Goal: Download file/media

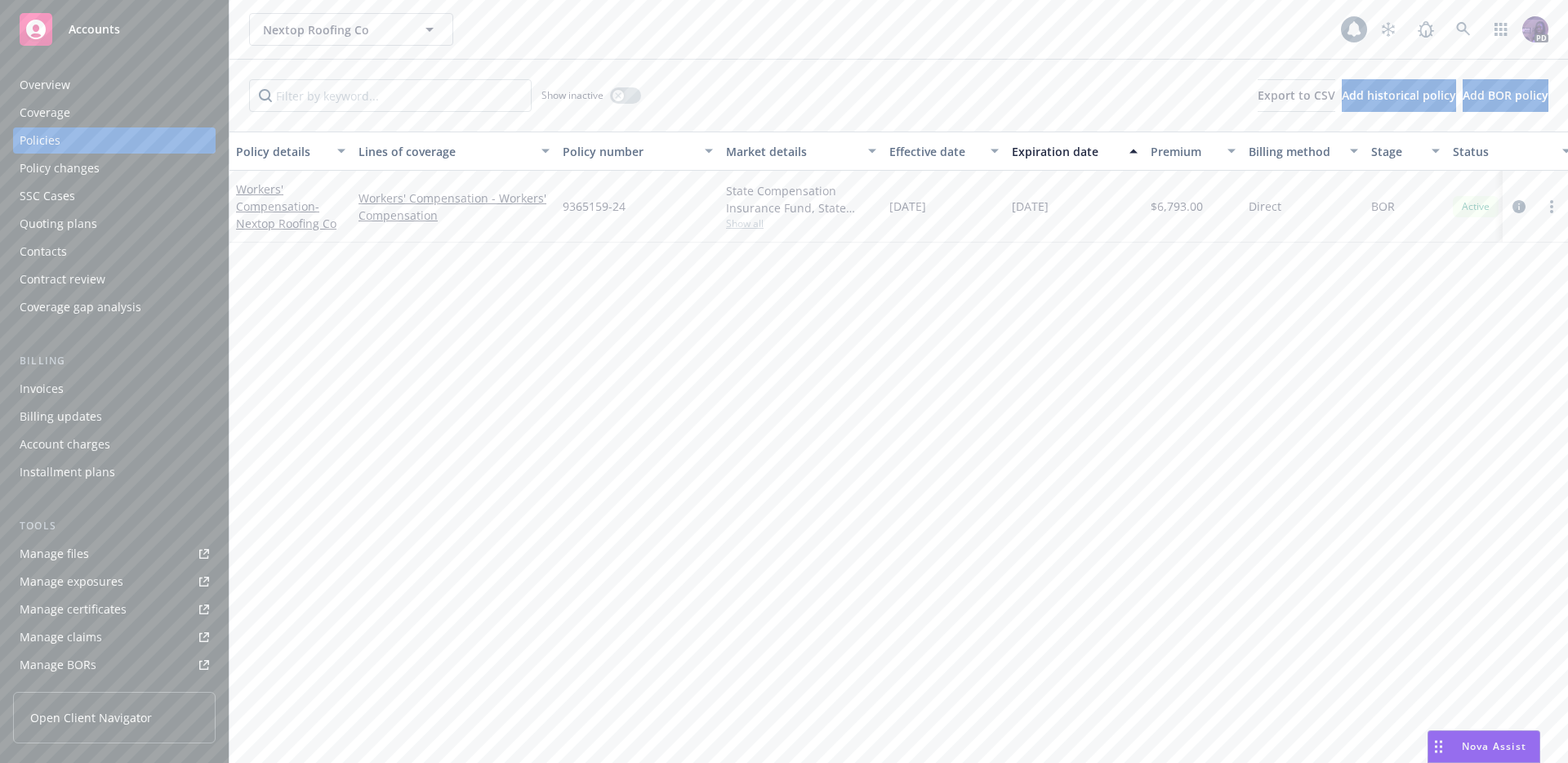
click at [624, 39] on div "Nextop Roofing Co Nextop Roofing Co" at bounding box center [795, 29] width 1092 height 33
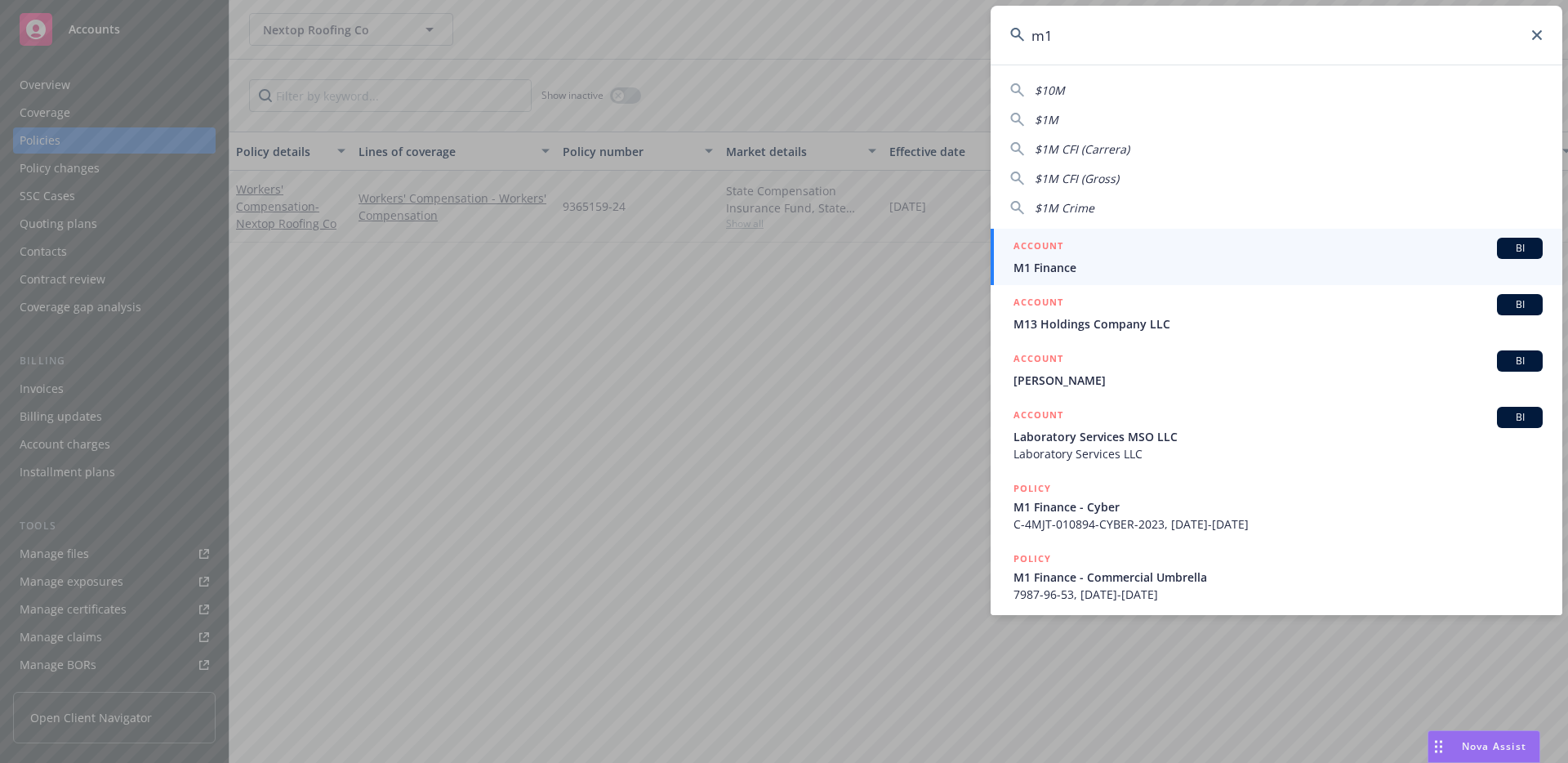
type input "m1"
click at [1159, 256] on div "ACCOUNT BI" at bounding box center [1279, 248] width 529 height 21
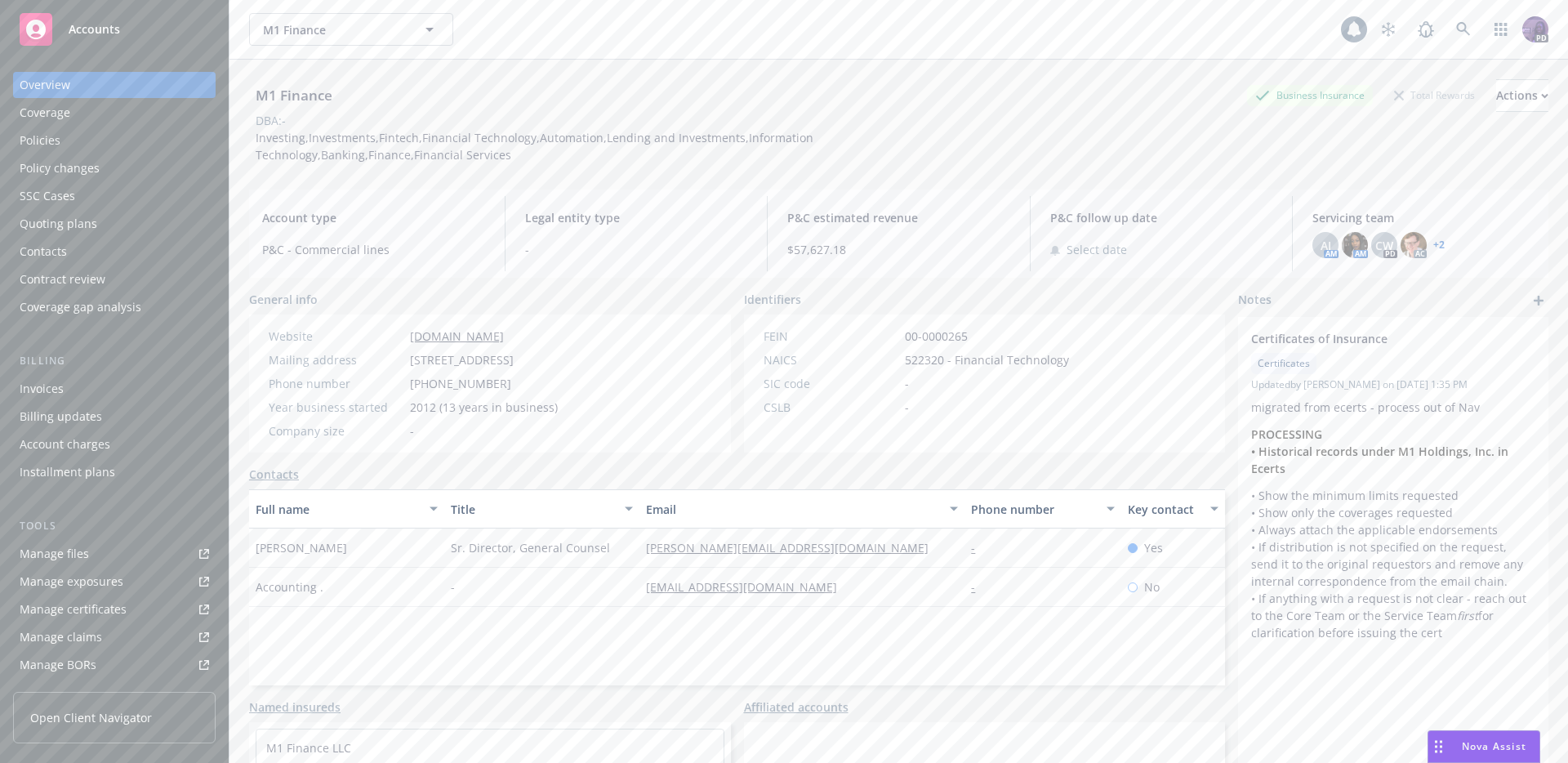
click at [135, 140] on div "Policies" at bounding box center [114, 140] width 190 height 27
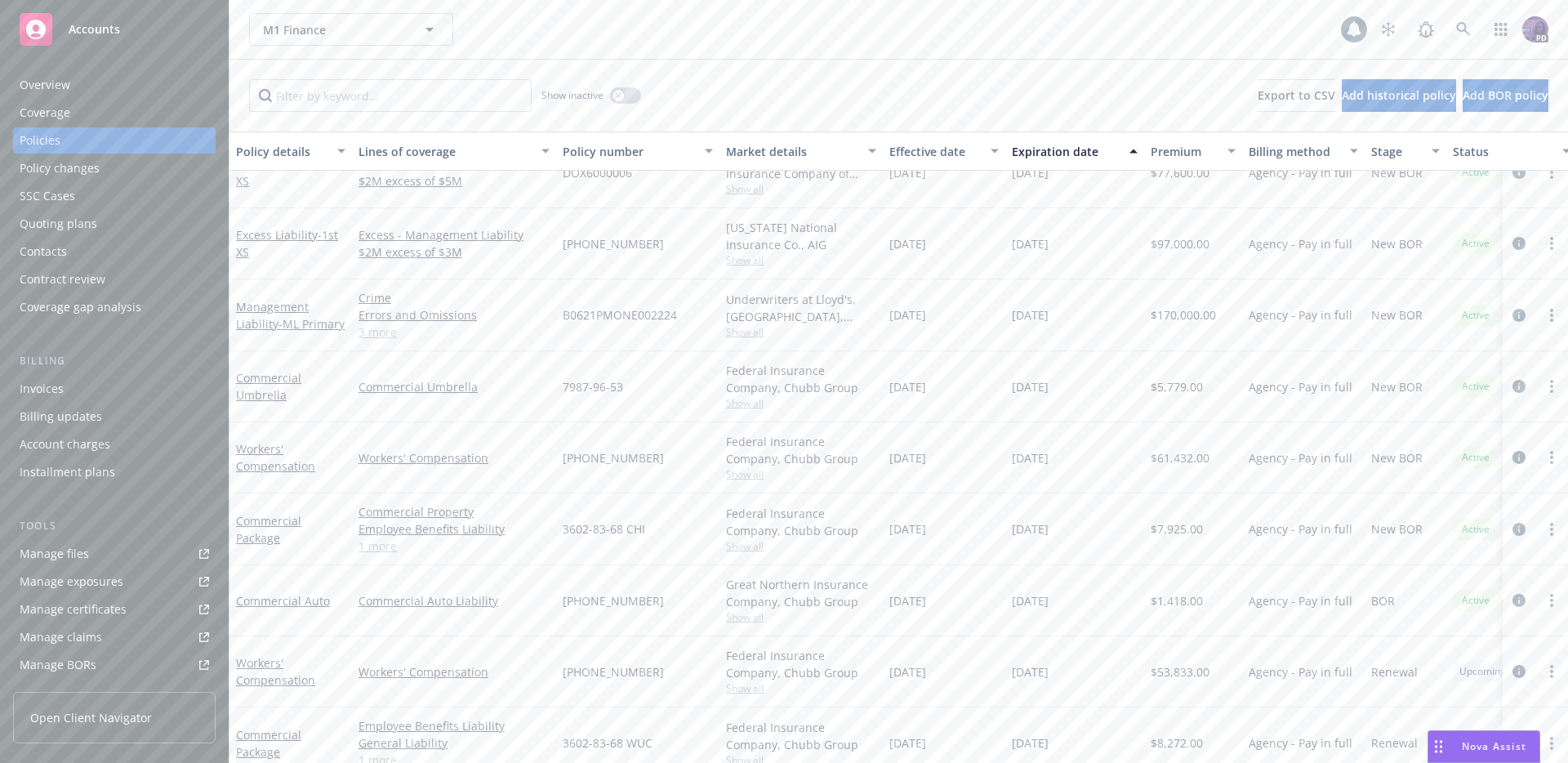
scroll to position [62, 0]
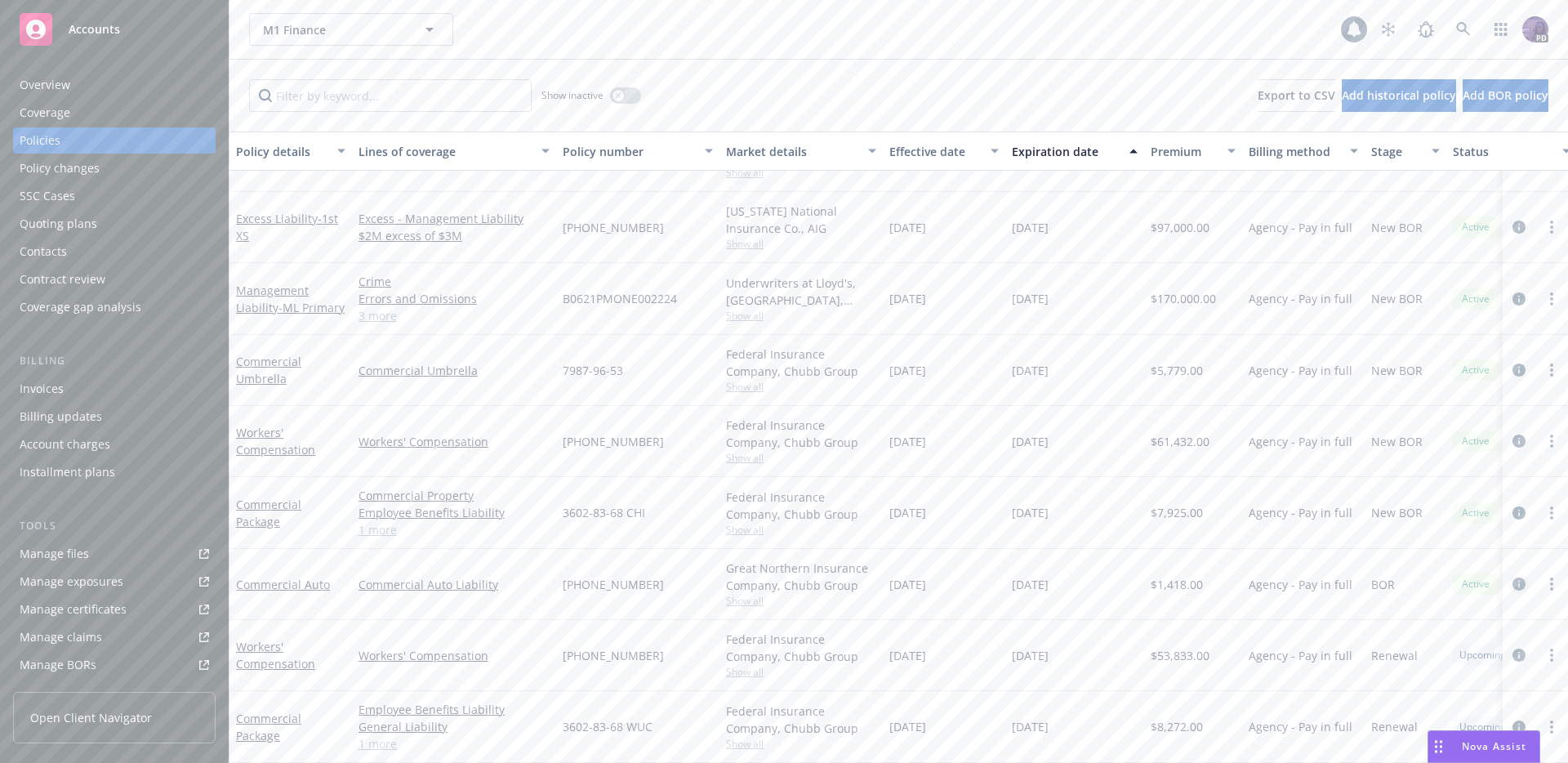
click at [1513, 578] on icon "circleInformation" at bounding box center [1519, 584] width 13 height 13
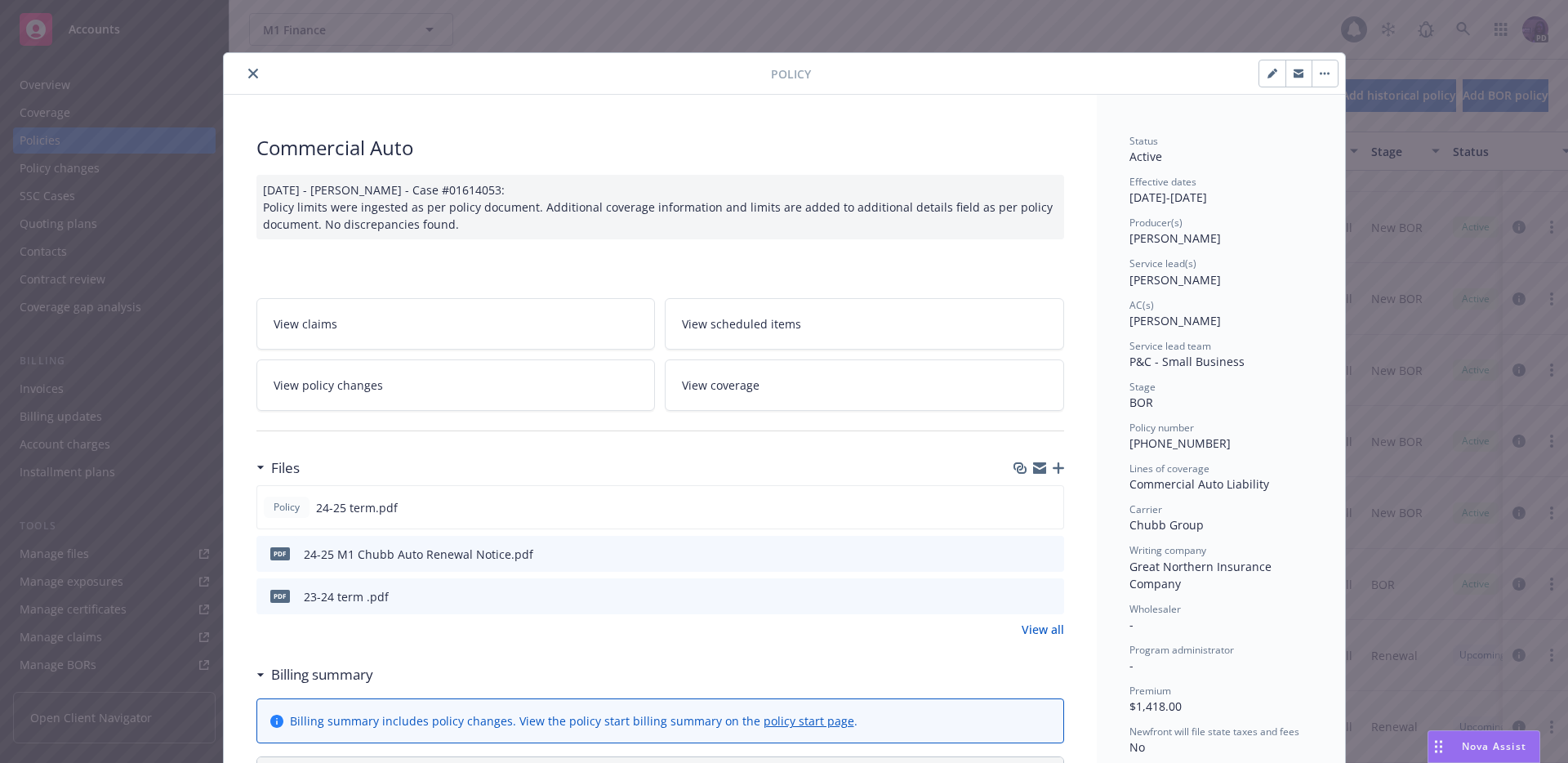
click at [248, 73] on icon "close" at bounding box center [253, 73] width 10 height 10
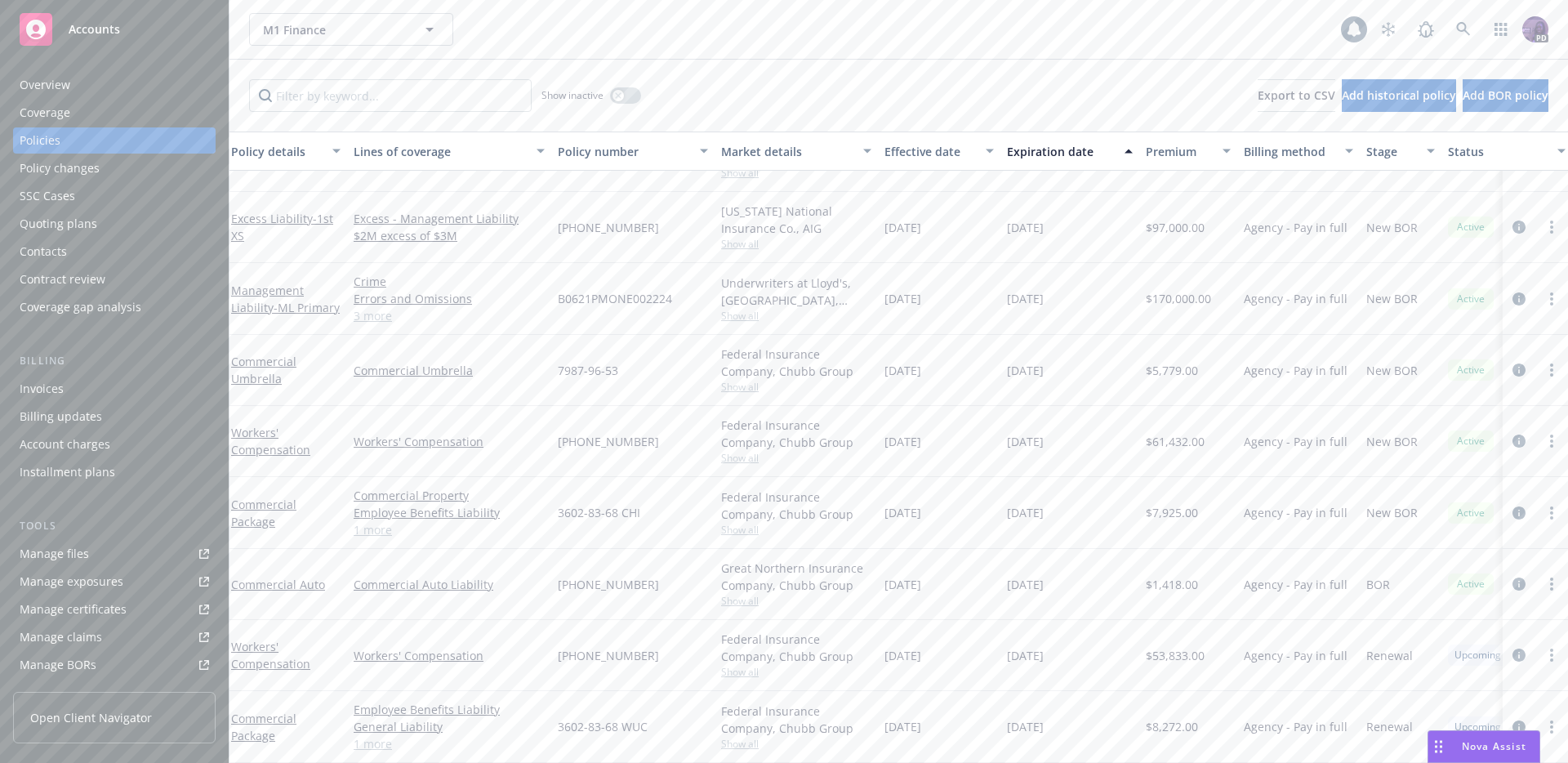
scroll to position [62, 0]
click at [276, 498] on link "Commercial Package" at bounding box center [268, 513] width 65 height 33
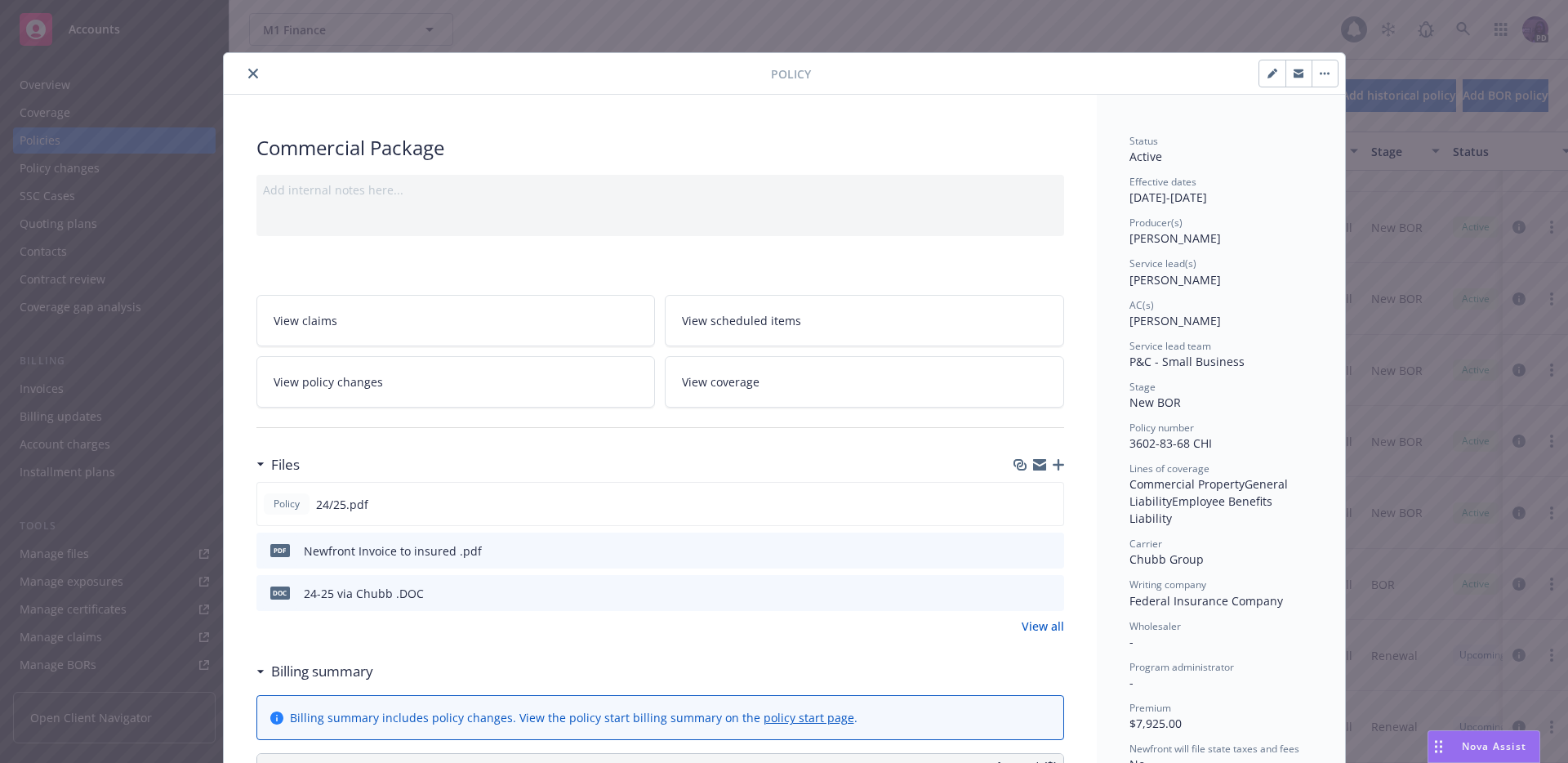
click at [259, 75] on div at bounding box center [501, 73] width 540 height 19
click at [253, 72] on button "close" at bounding box center [253, 73] width 19 height 19
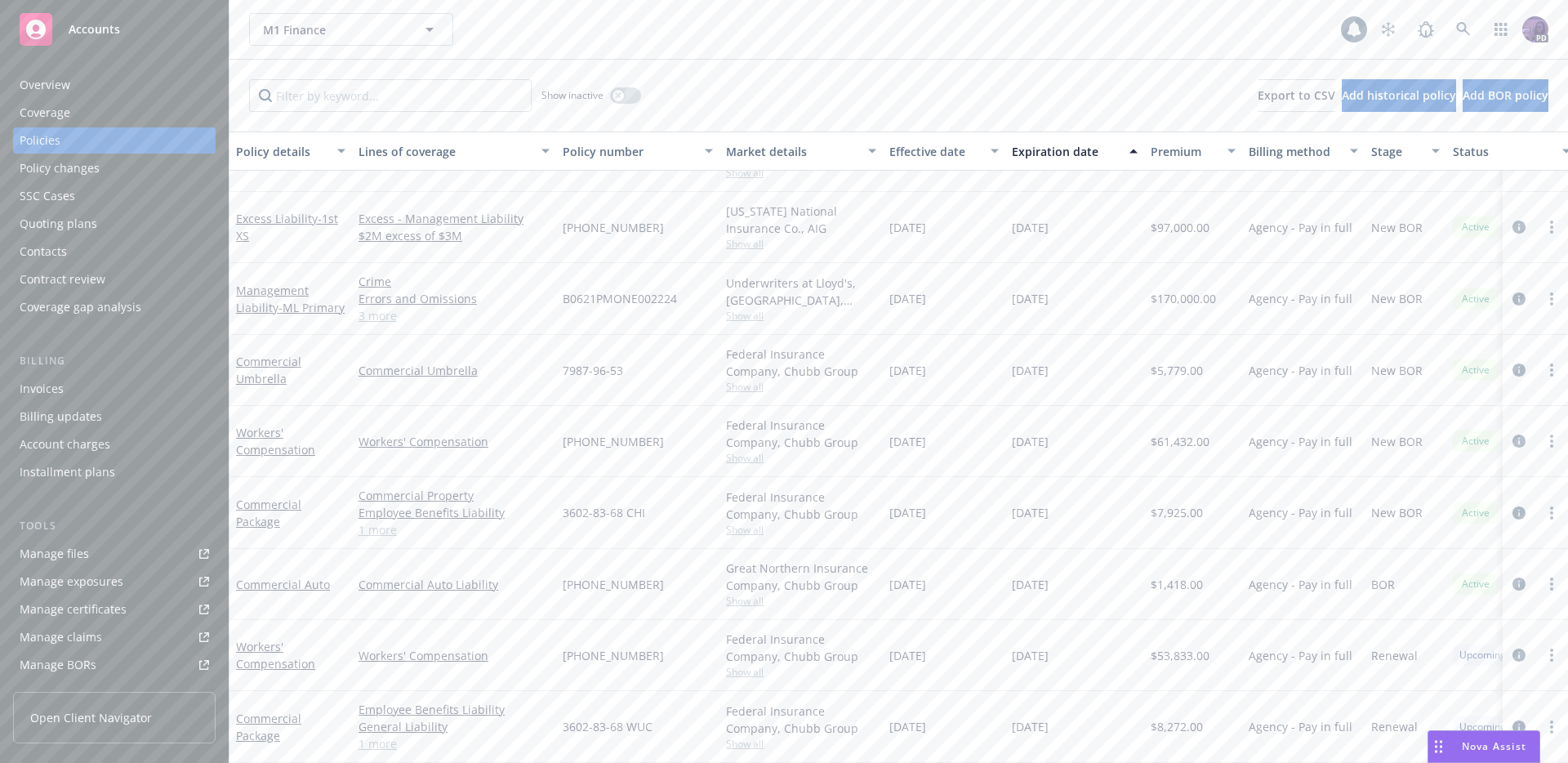
click at [69, 563] on div "Manage files" at bounding box center [54, 553] width 70 height 27
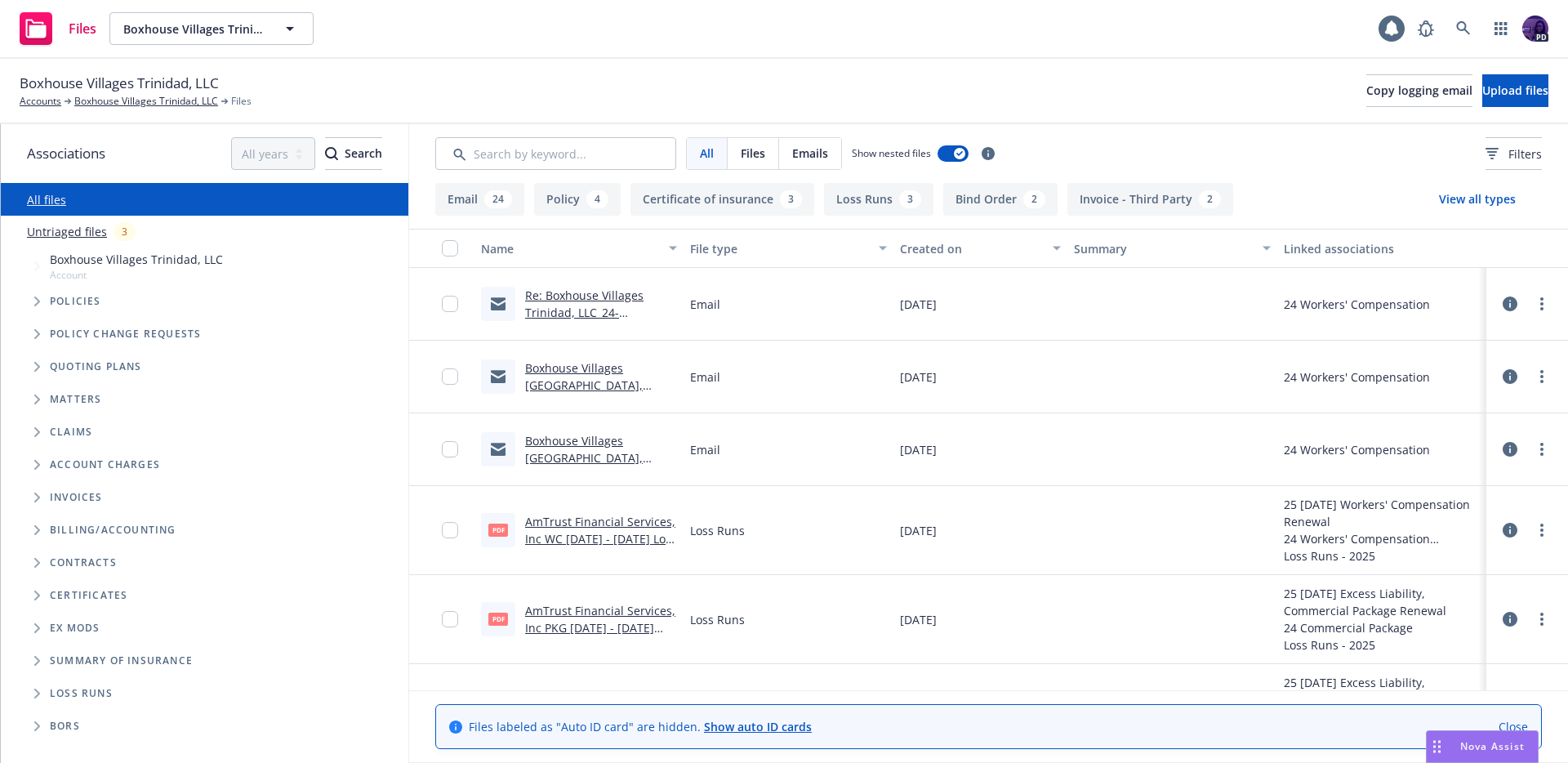
click at [573, 303] on div "Re: Boxhouse Villages Trinidad, LLC_24-25_Workers Compensation_Notice of Cancel…" at bounding box center [601, 303] width 152 height 34
click at [571, 311] on link "Re: Boxhouse Villages Trinidad, LLC_24-25_Workers Compensation_Notice of Cancel…" at bounding box center [591, 330] width 133 height 84
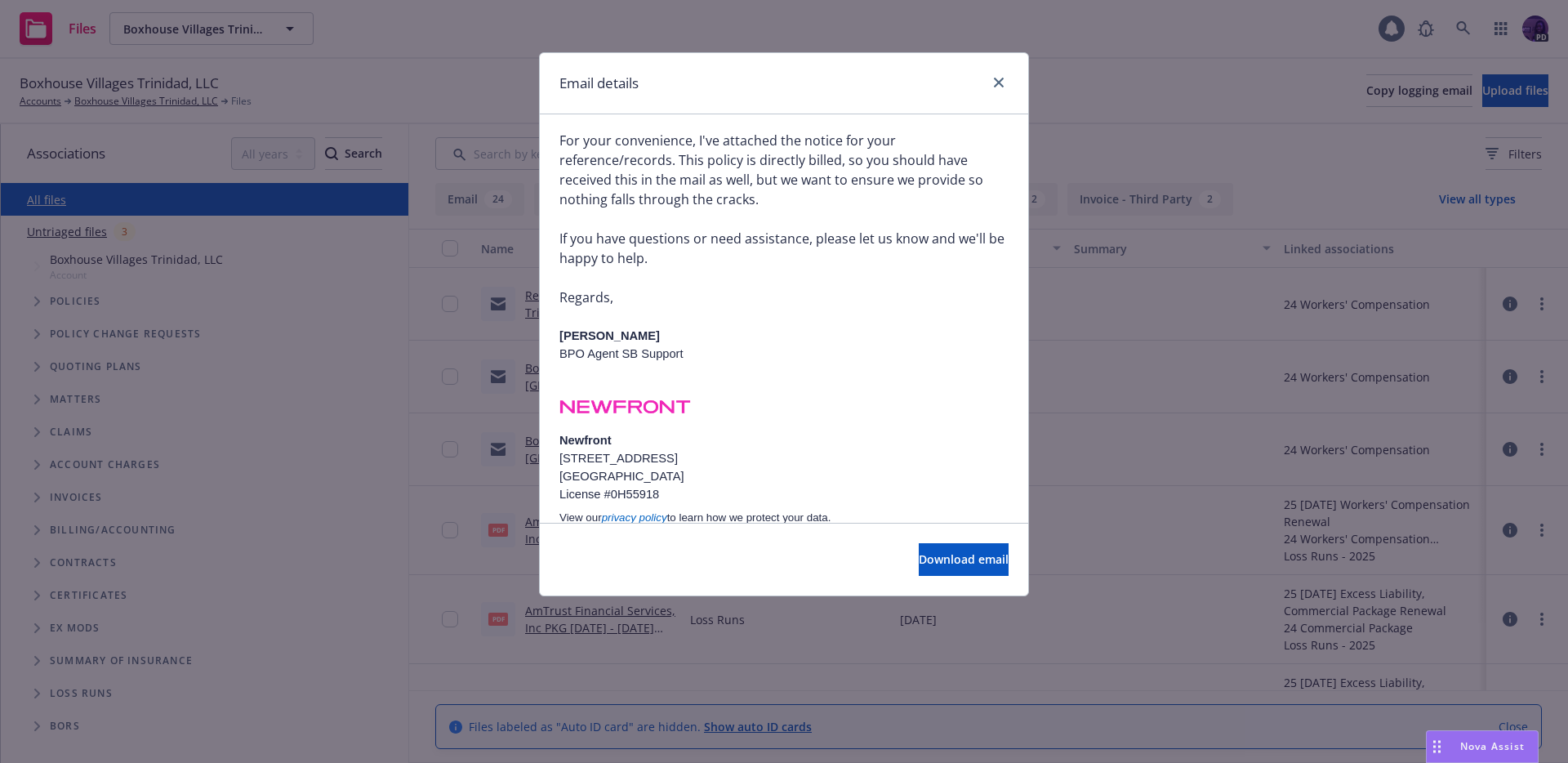
scroll to position [722, 0]
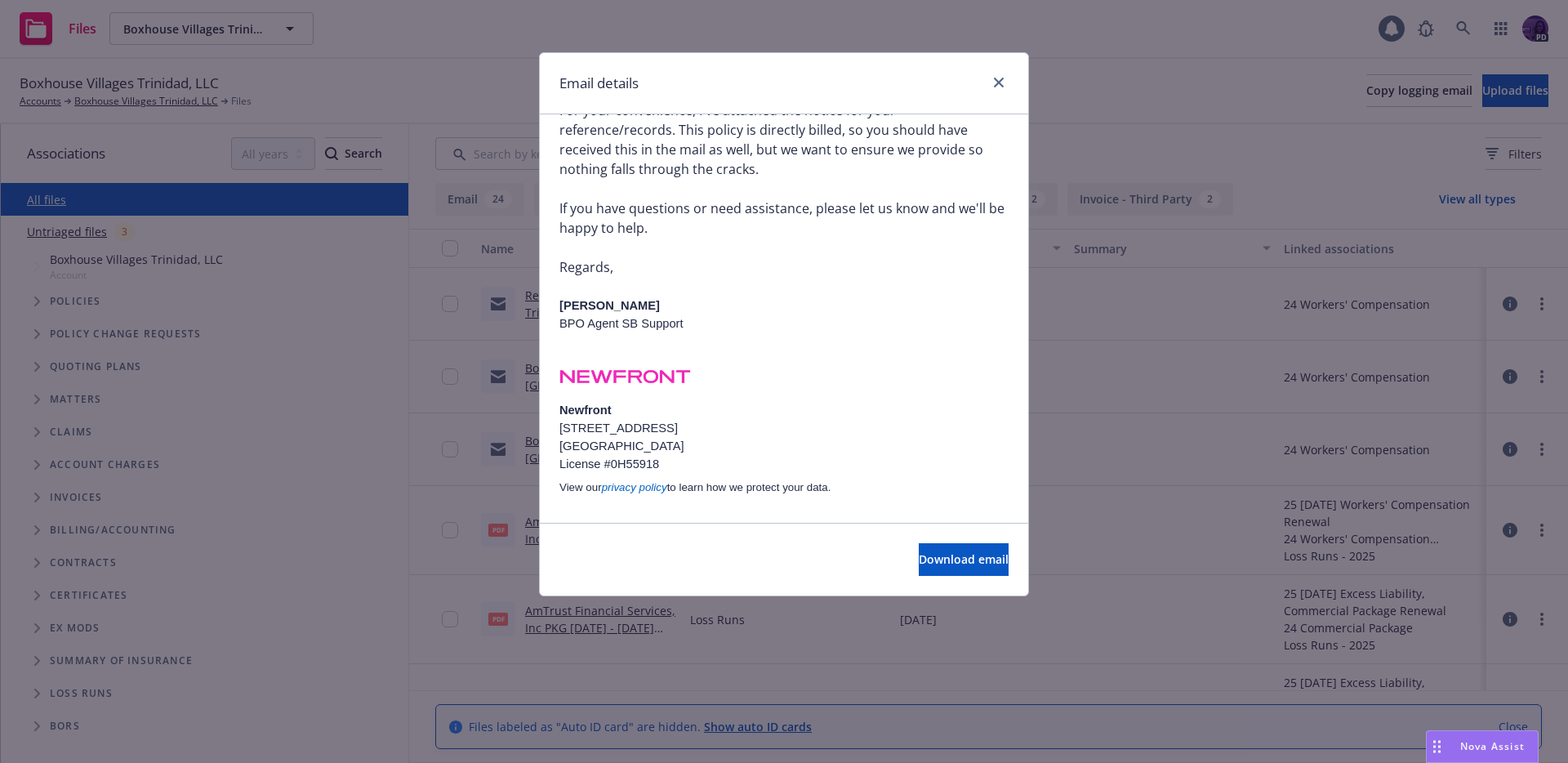
click at [486, 371] on div "Email details Re: Boxhouse Villages [GEOGRAPHIC_DATA], LLC_24-25_Workers Compen…" at bounding box center [784, 381] width 1568 height 763
click at [1007, 86] on link "close" at bounding box center [998, 82] width 19 height 19
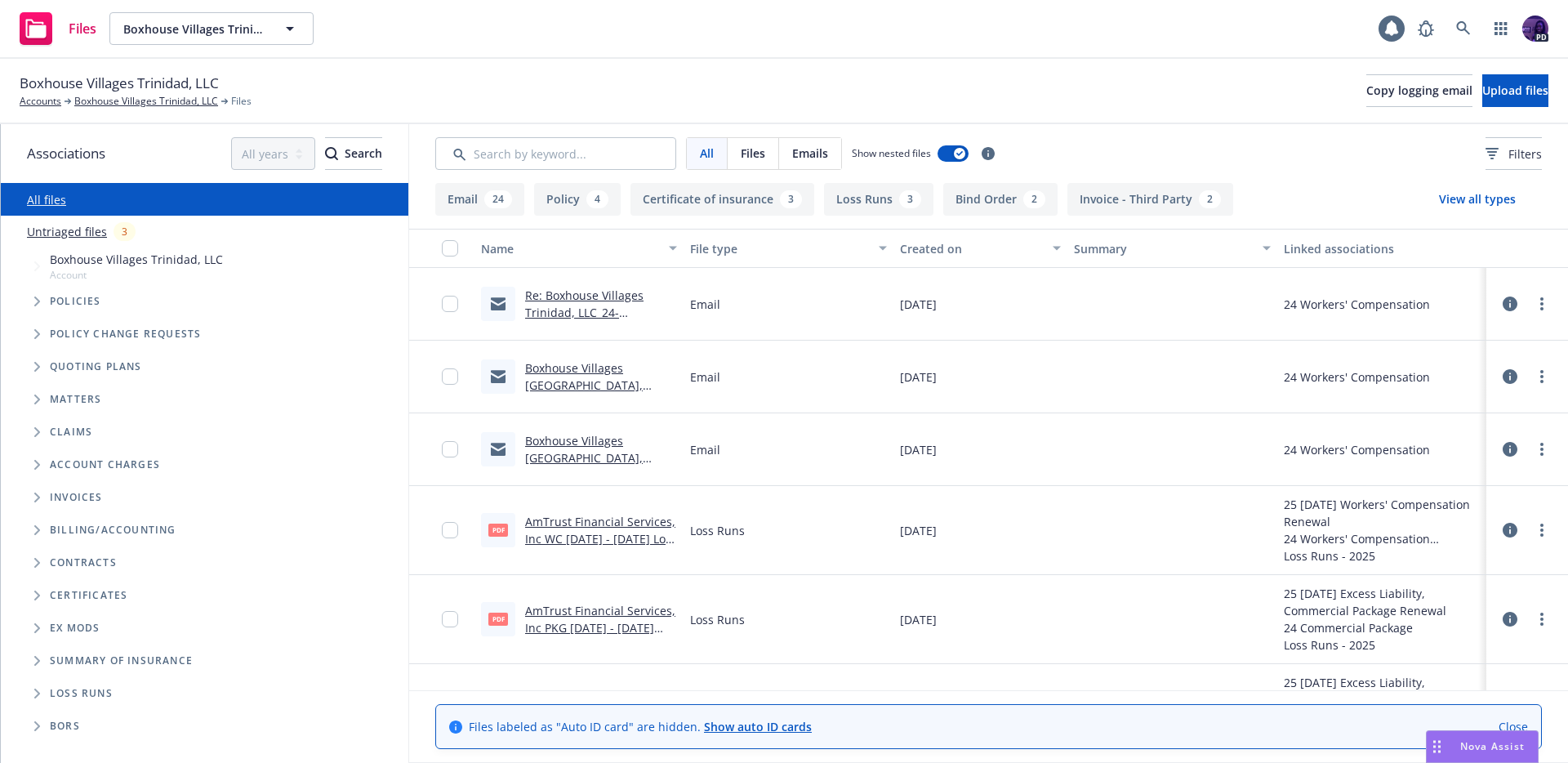
click at [591, 370] on link "Boxhouse Villages [GEOGRAPHIC_DATA], LLC_24-25_Workers Compensation_Notice of C…" at bounding box center [591, 402] width 133 height 84
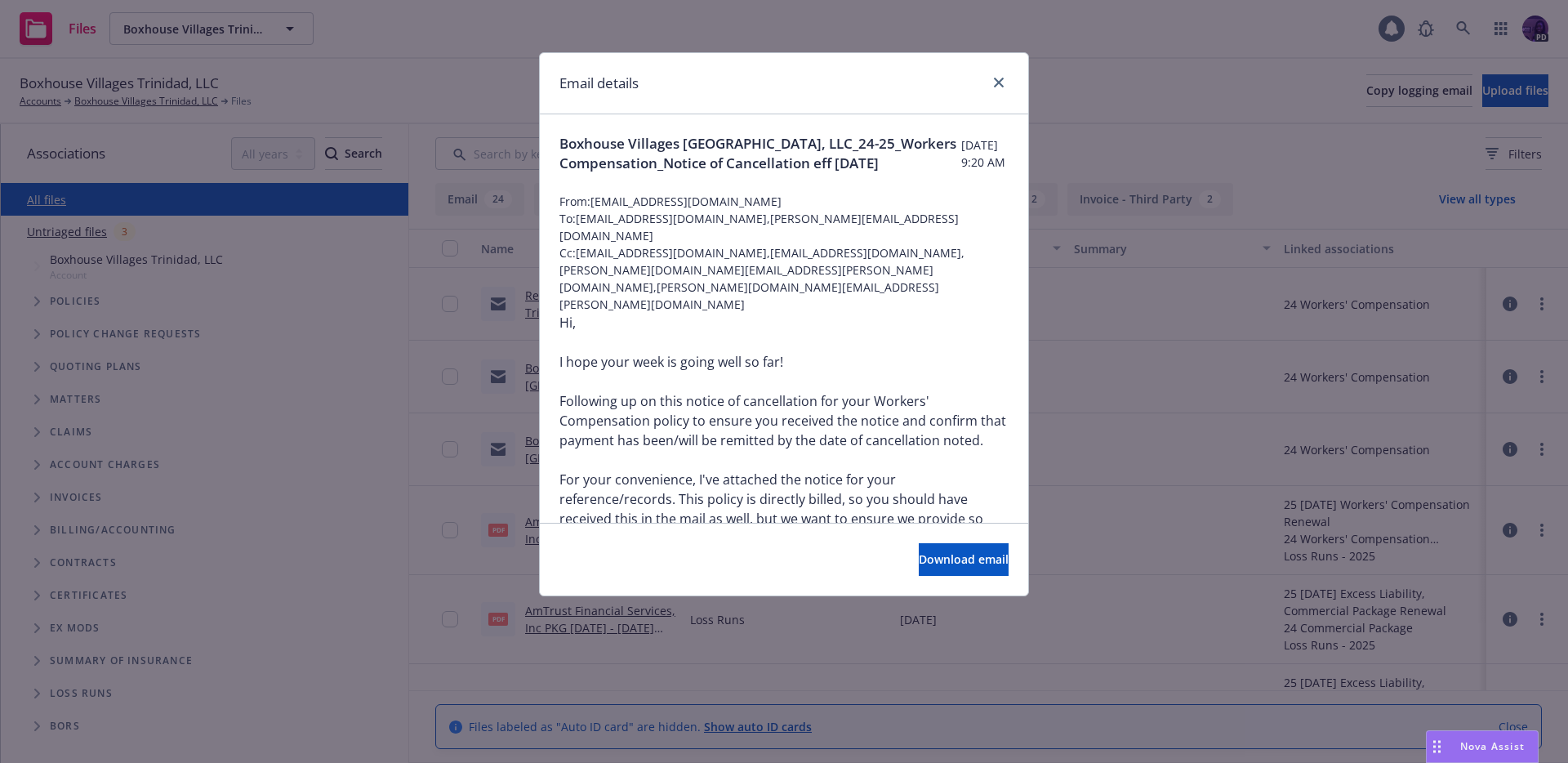
click at [1008, 84] on div at bounding box center [996, 82] width 27 height 21
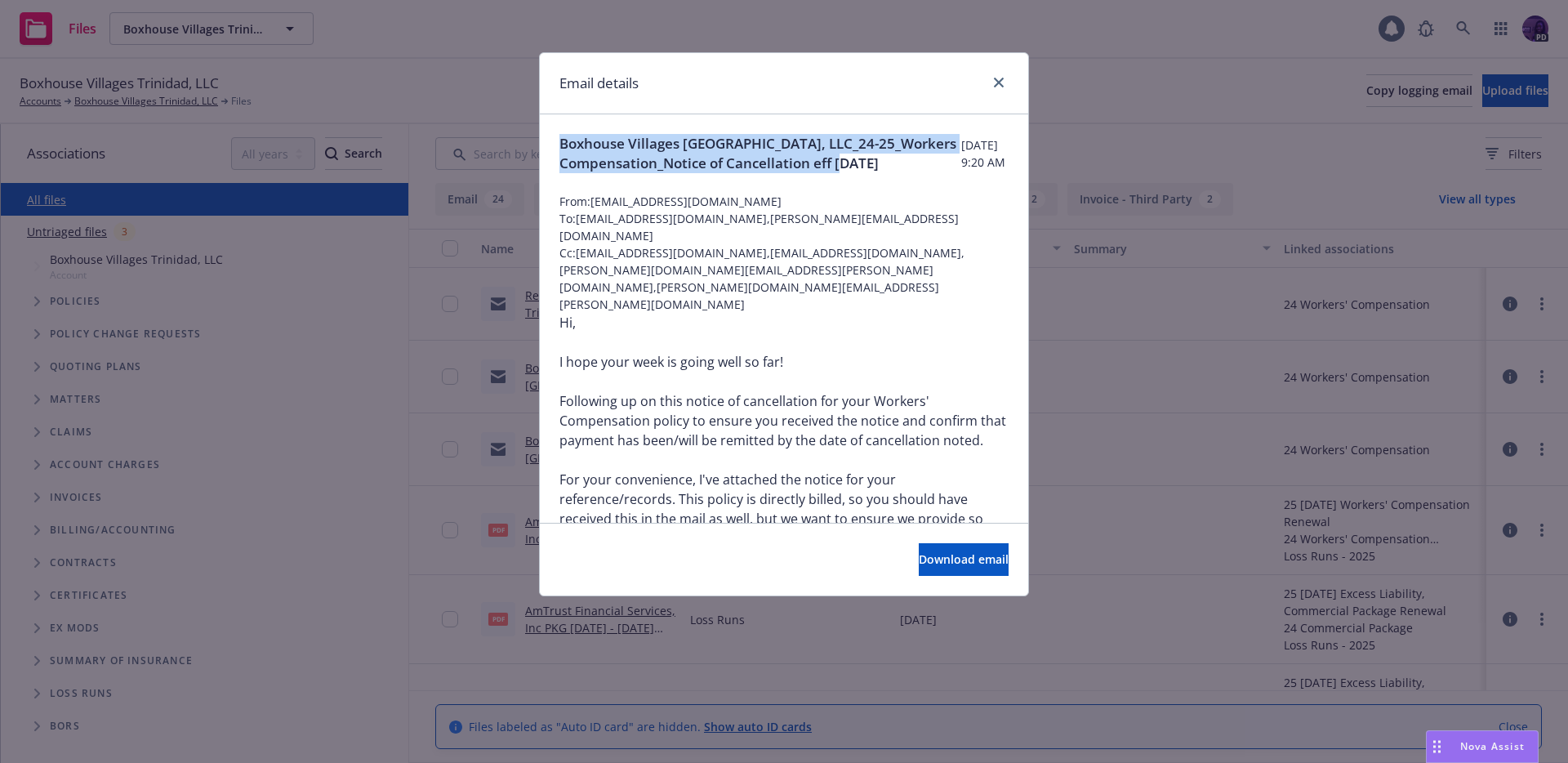
drag, startPoint x: 703, startPoint y: 188, endPoint x: 544, endPoint y: 147, distance: 164.2
click at [544, 147] on div "Boxhouse Villages [GEOGRAPHIC_DATA], LLC_24-25_Workers Compensation_Notice of C…" at bounding box center [784, 529] width 488 height 828
copy span "Boxhouse Villages [GEOGRAPHIC_DATA], LLC_24-25_Workers Compensation_Notice of C…"
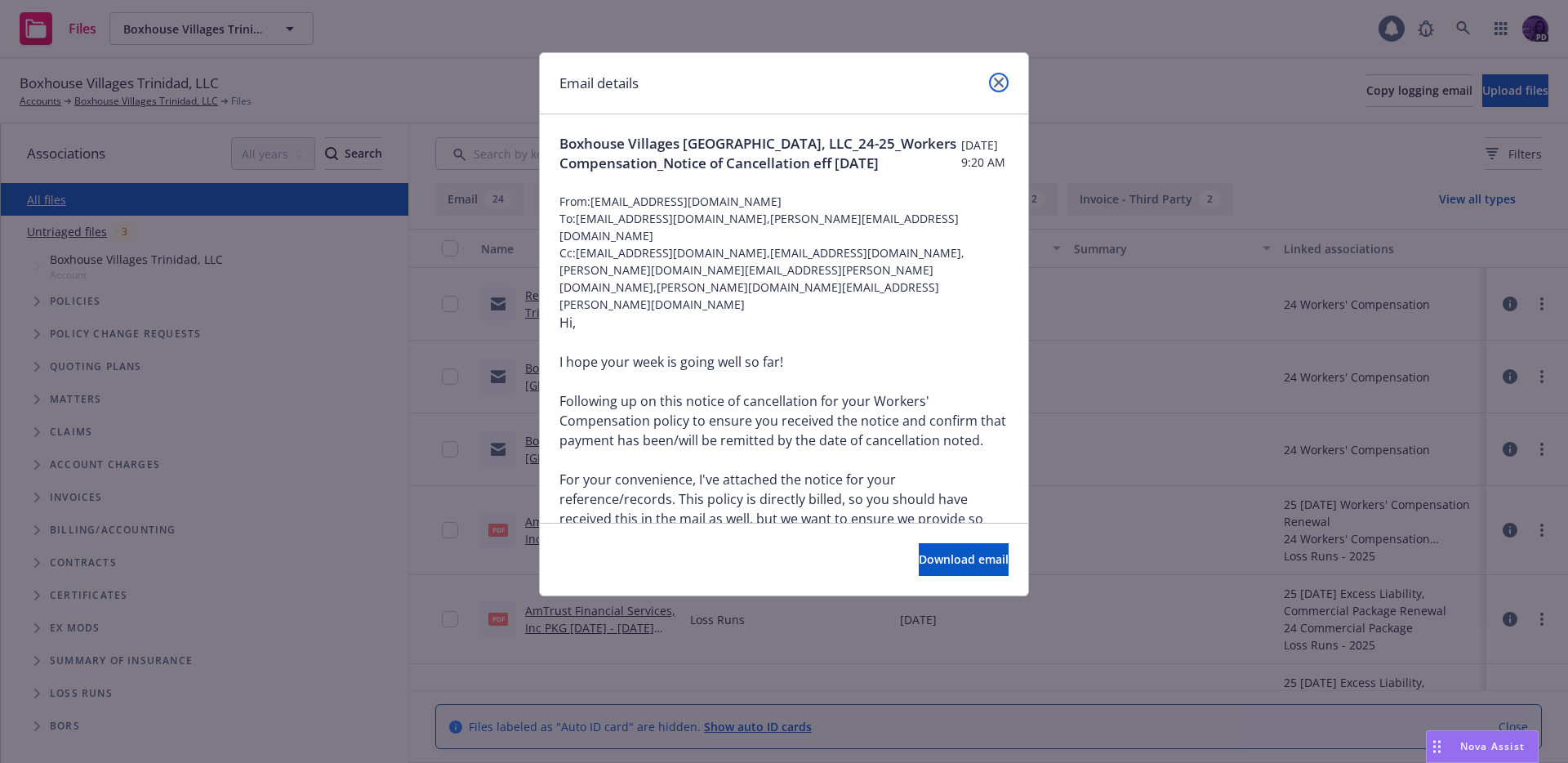
click at [1001, 85] on icon "close" at bounding box center [998, 82] width 10 height 10
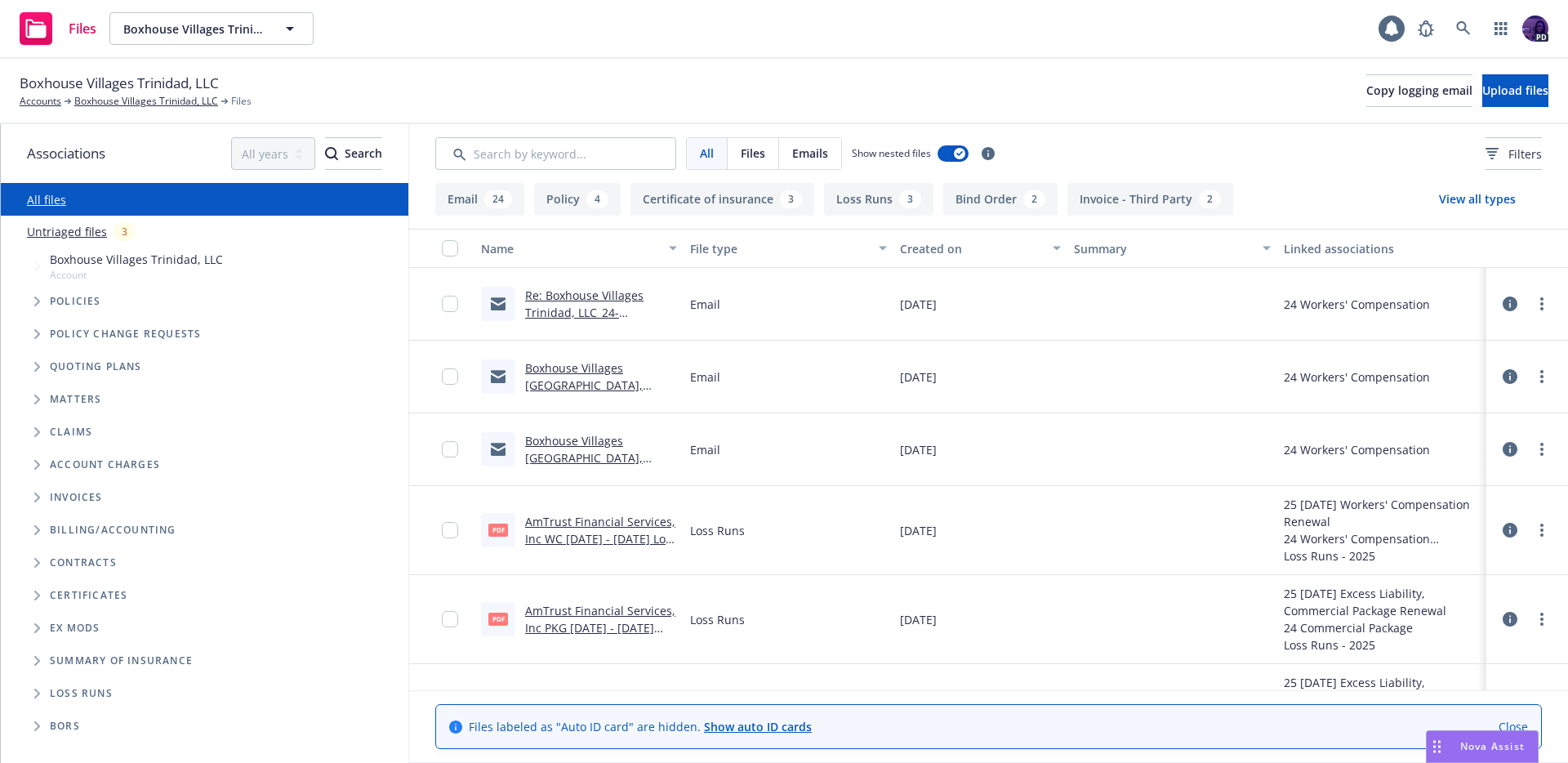
click at [599, 444] on link "Boxhouse Villages [GEOGRAPHIC_DATA], LLC_24-25_Workers Compensation_Notice of C…" at bounding box center [591, 475] width 133 height 84
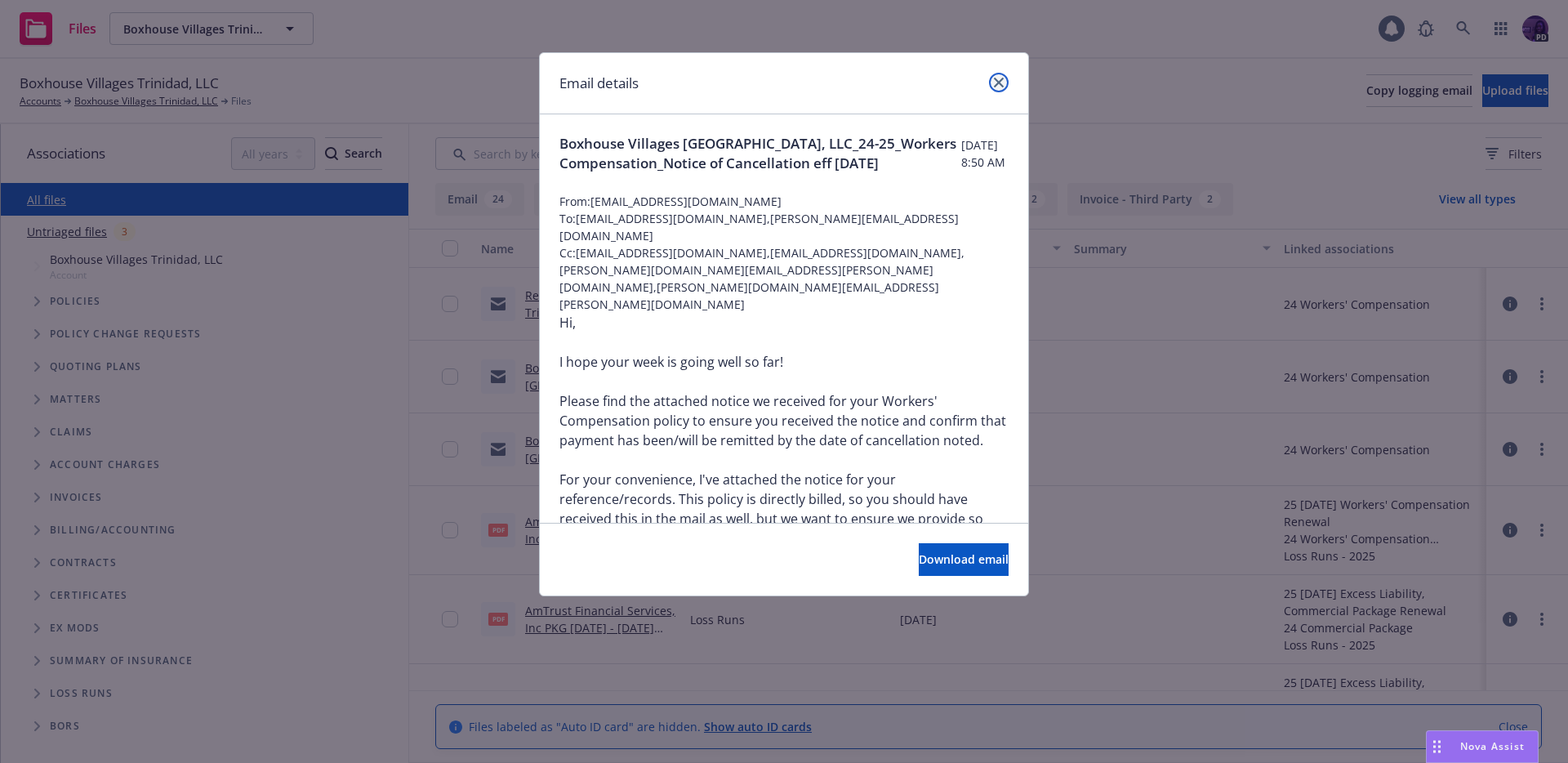
click at [1001, 82] on icon "close" at bounding box center [998, 82] width 10 height 10
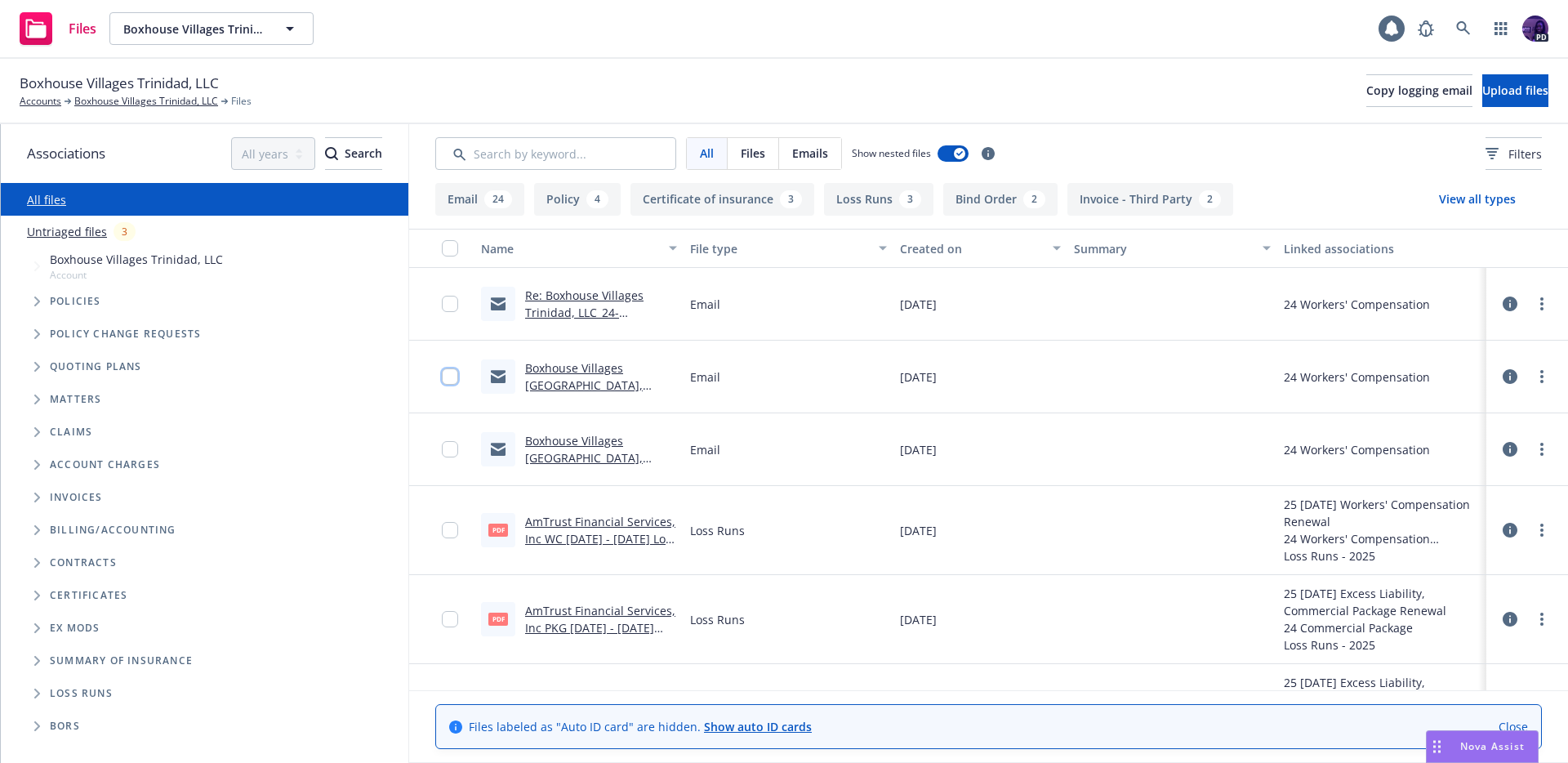
click at [445, 378] on input "checkbox" at bounding box center [451, 376] width 16 height 16
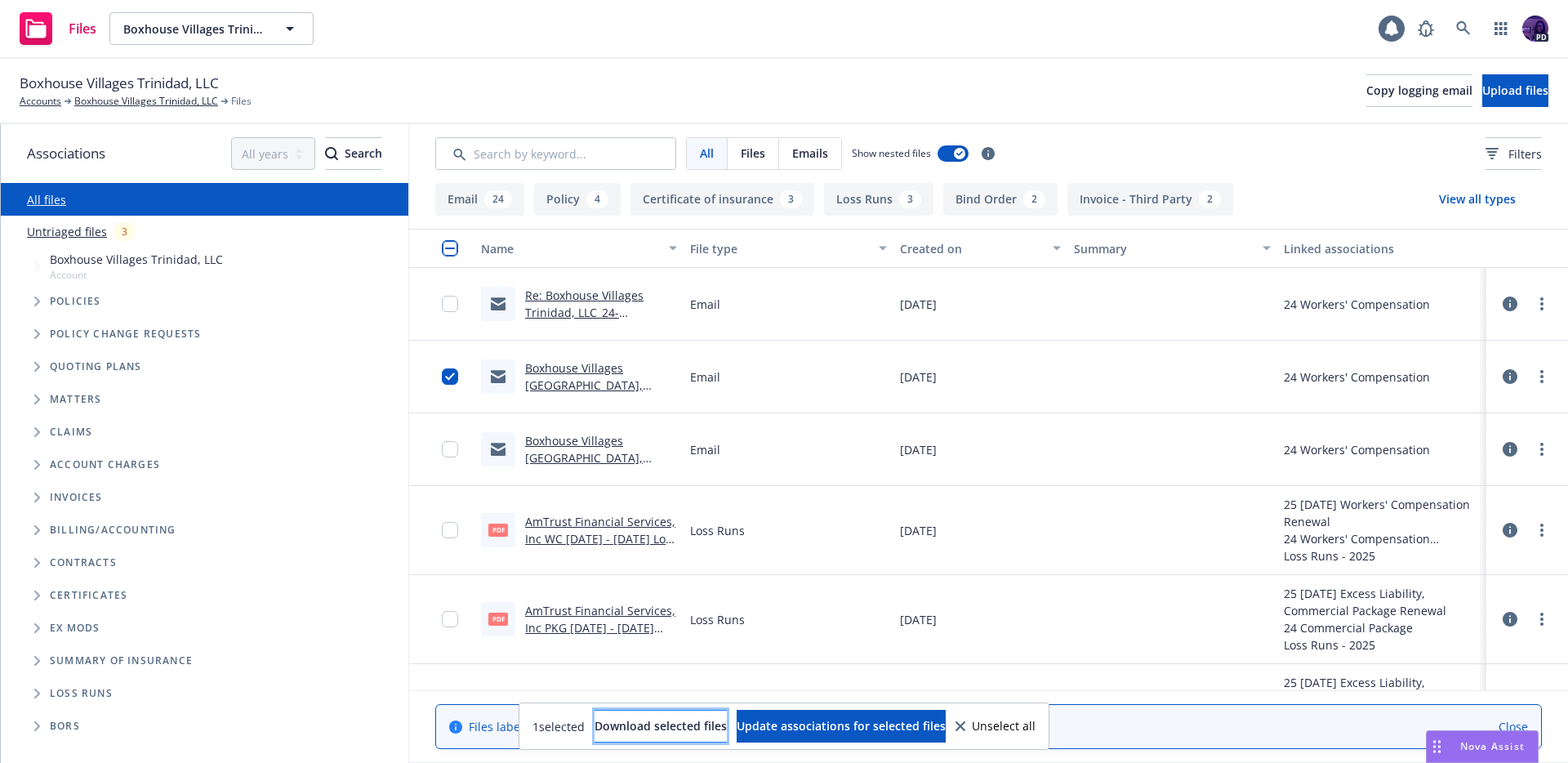
click at [650, 714] on button "Download selected files" at bounding box center [660, 726] width 132 height 33
click at [608, 372] on link "Boxhouse Villages [GEOGRAPHIC_DATA], LLC_24-25_Workers Compensation_Notice of C…" at bounding box center [591, 402] width 133 height 84
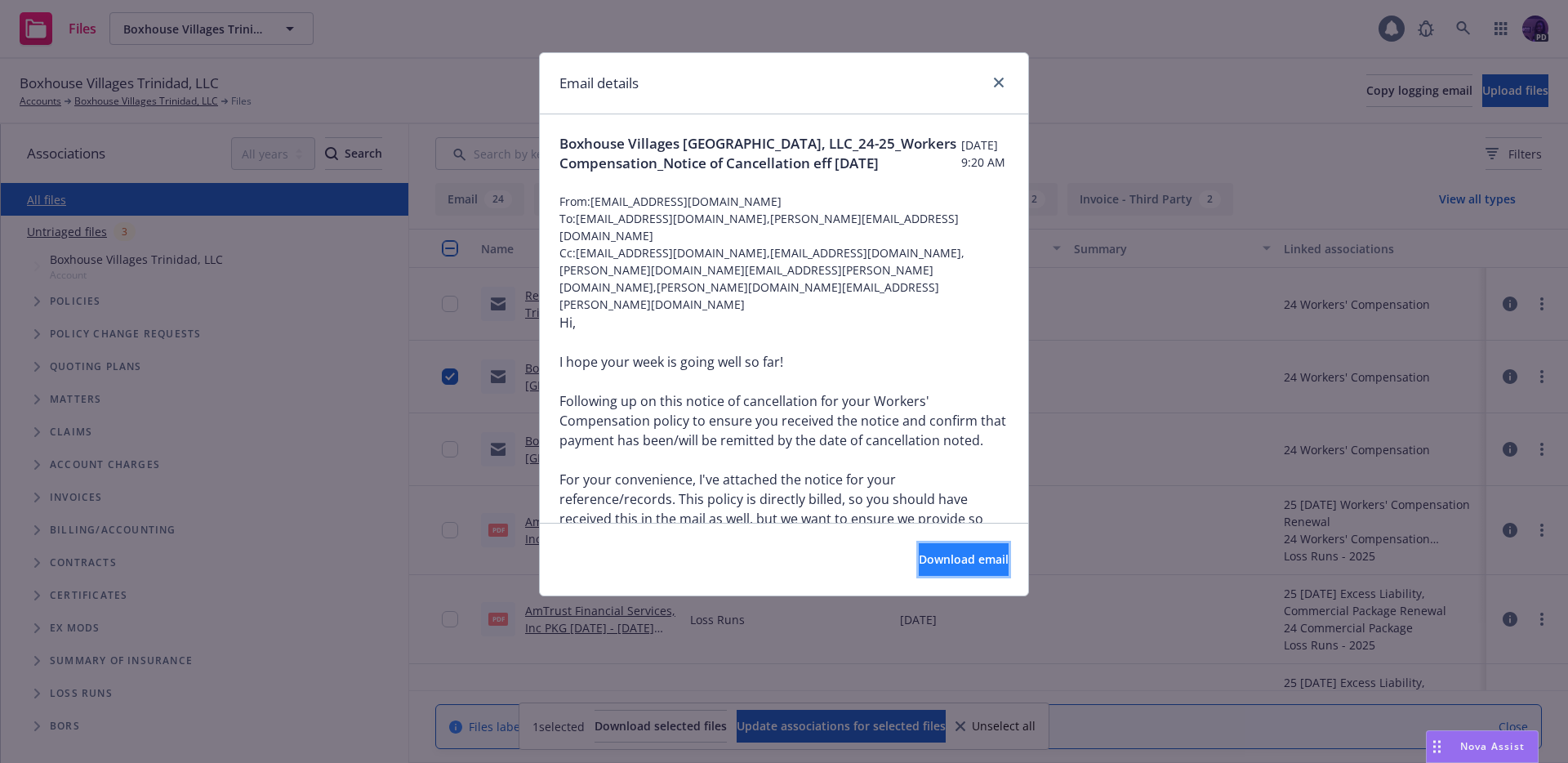
click at [963, 567] on button "Download email" at bounding box center [964, 560] width 90 height 33
click at [995, 79] on icon "close" at bounding box center [998, 82] width 10 height 10
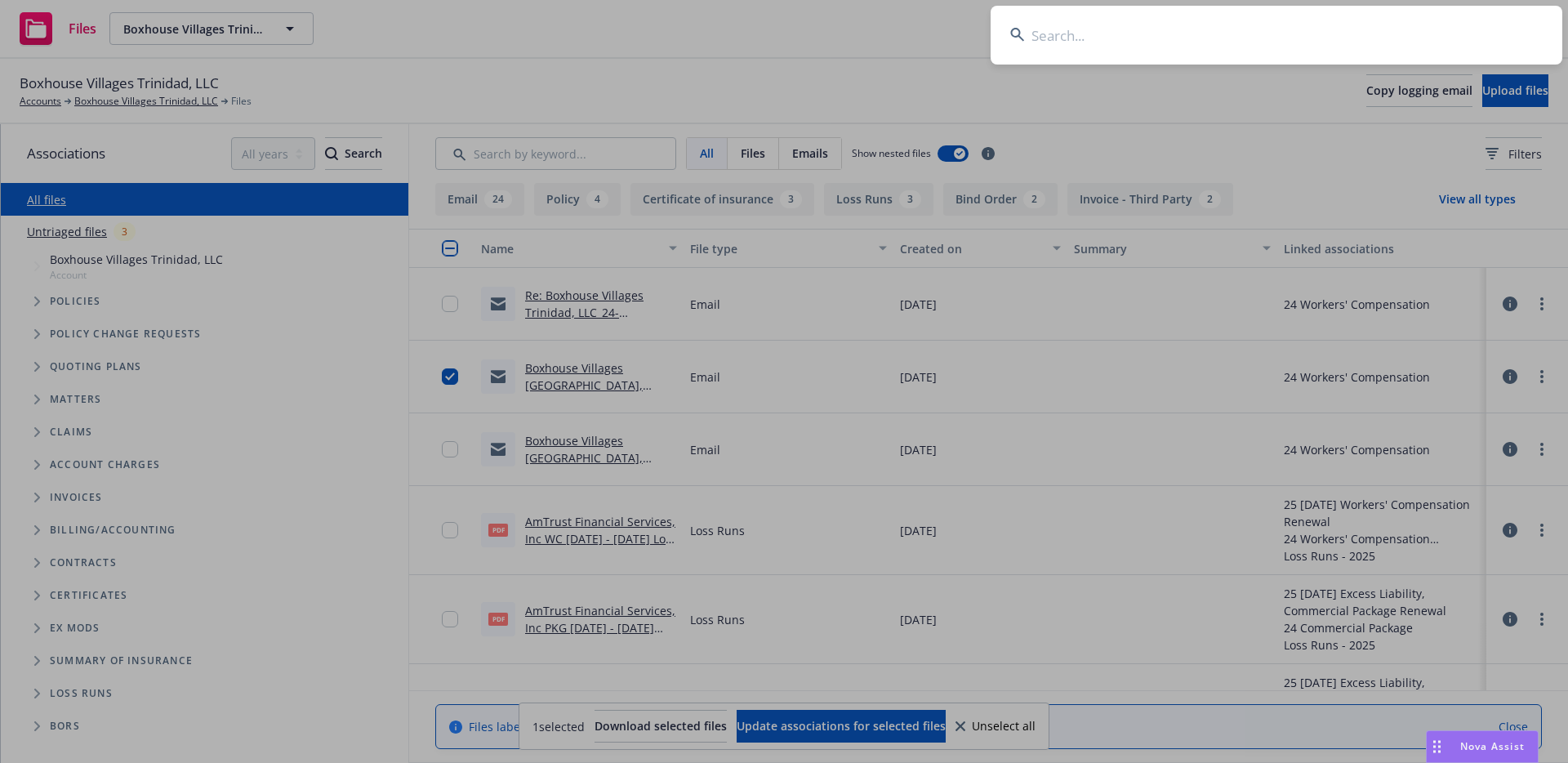
type input "c"
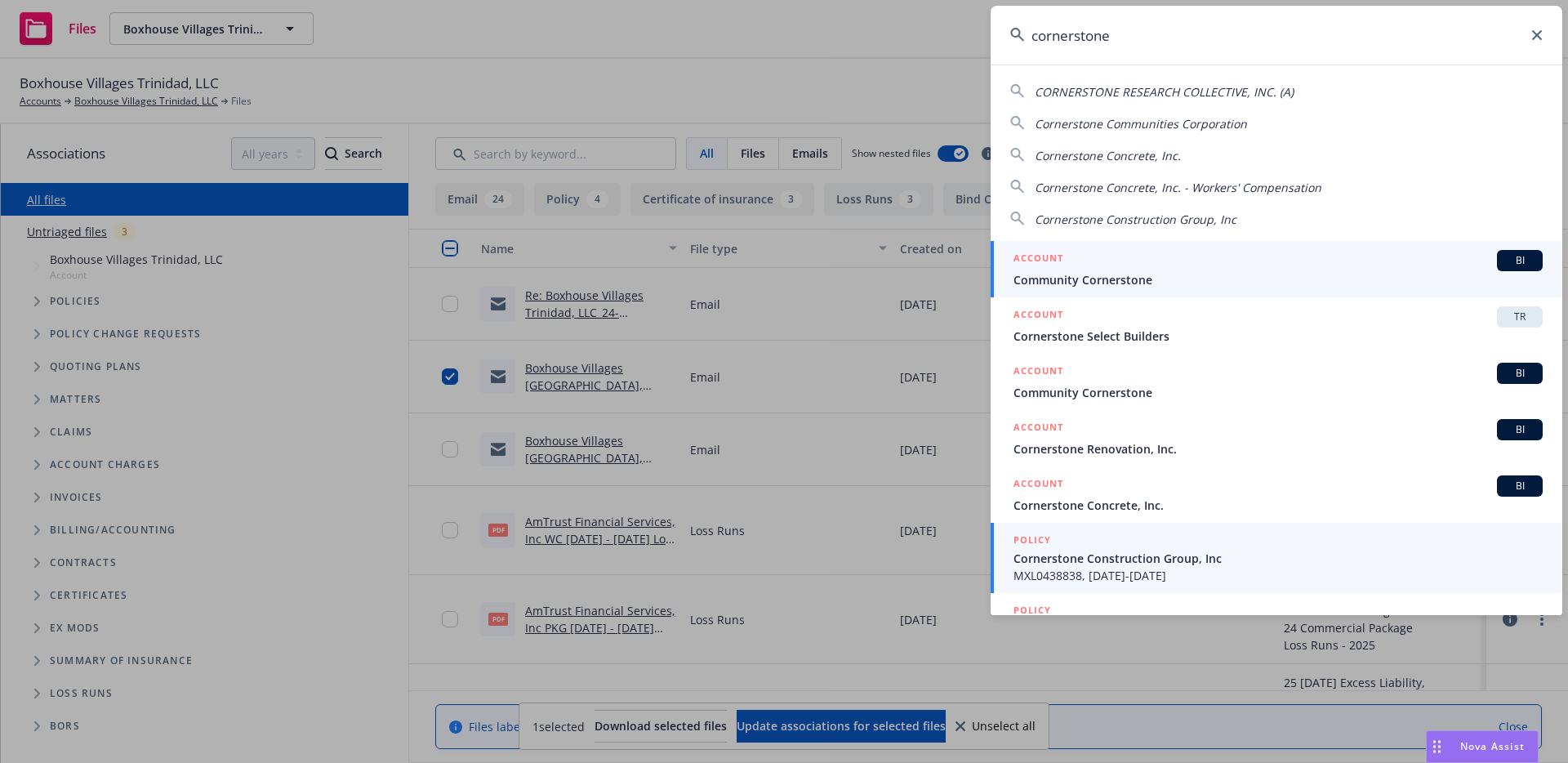
type input "cornerstone"
click at [1134, 557] on span "Cornerstone Construction Group, Inc" at bounding box center [1279, 558] width 529 height 17
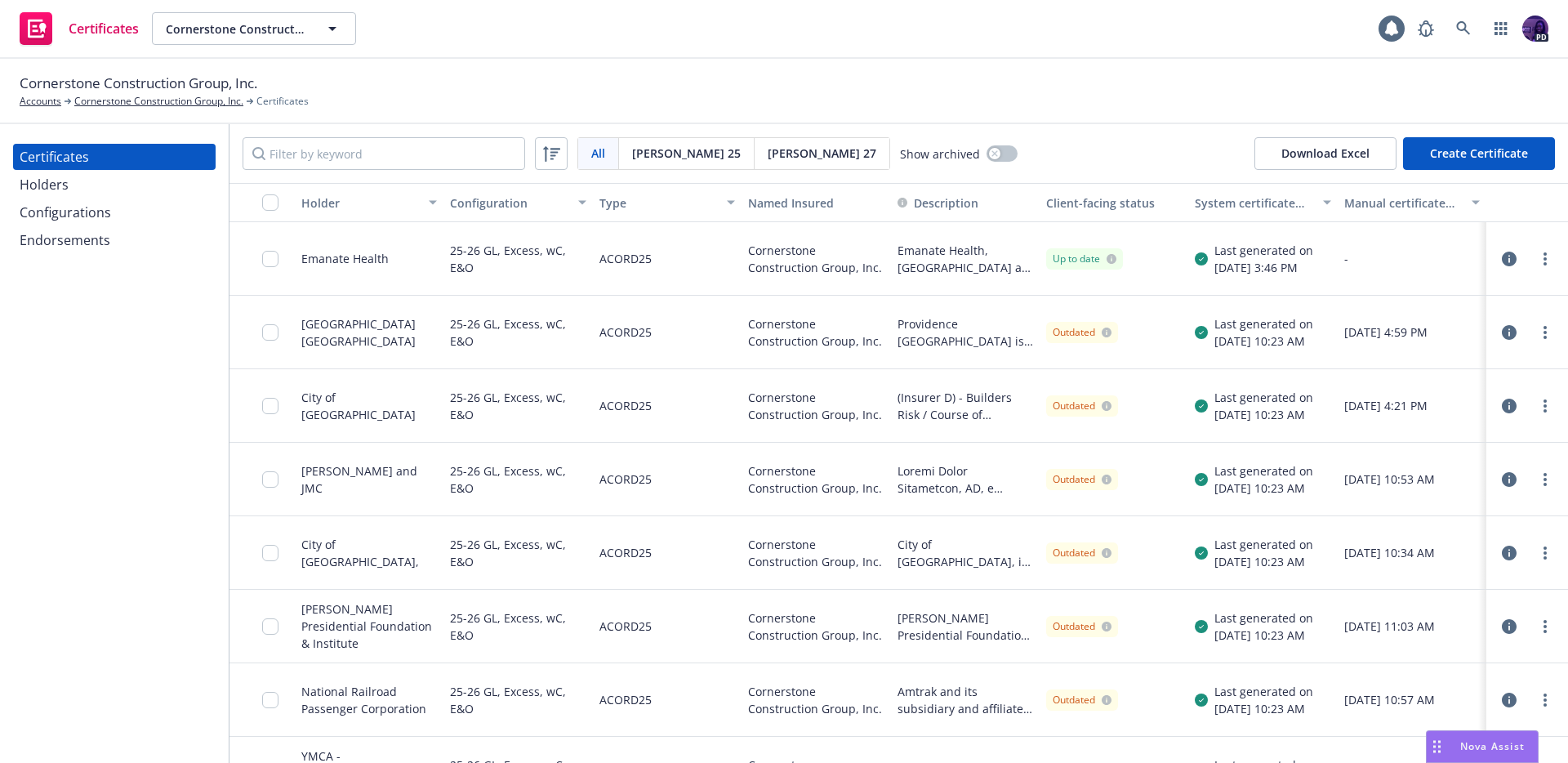
click at [1505, 258] on button "button" at bounding box center [1508, 258] width 19 height 19
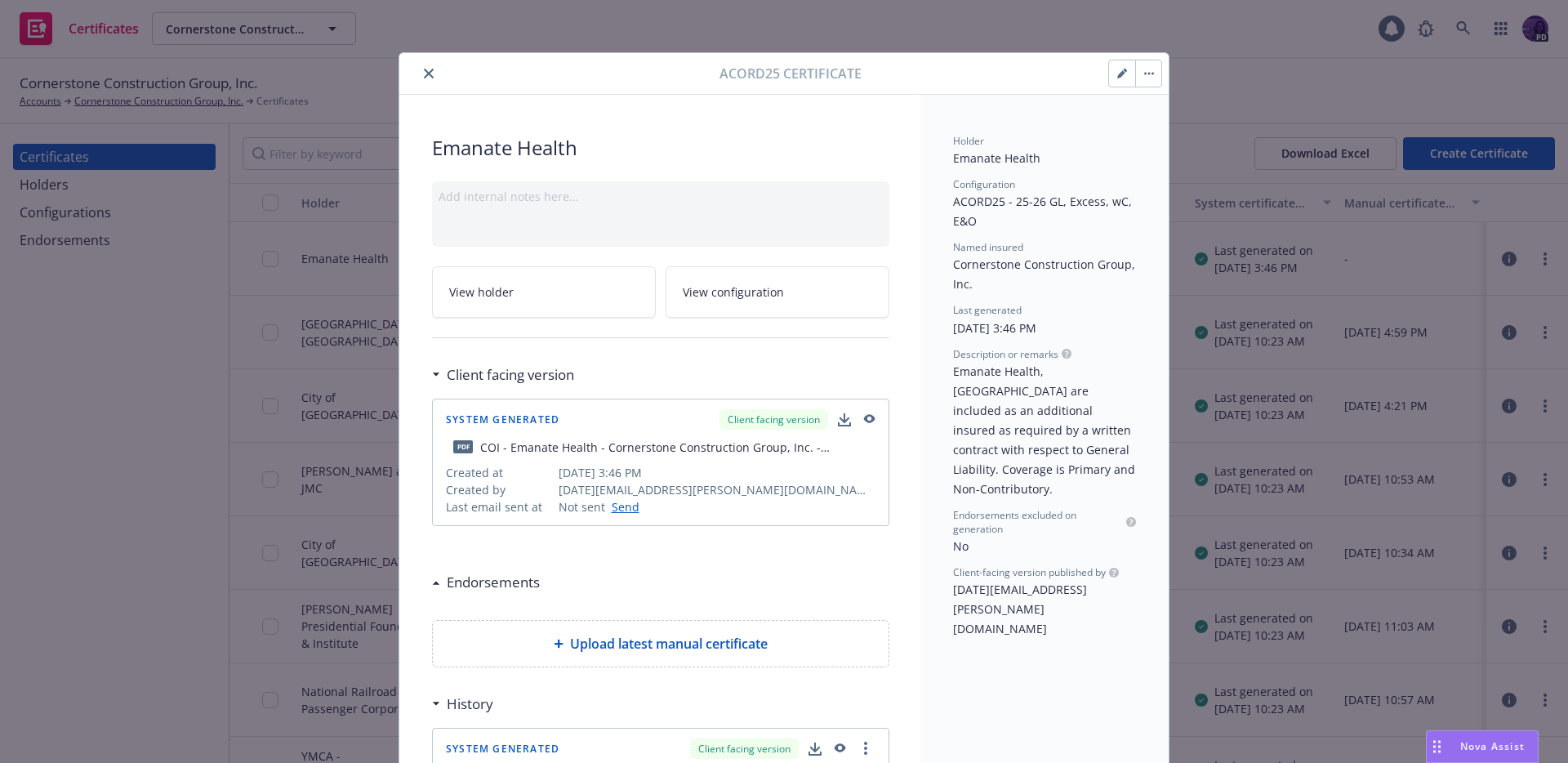
click at [861, 420] on icon "button" at bounding box center [868, 420] width 15 height 11
click at [563, 194] on span "Add internal notes here..." at bounding box center [508, 196] width 140 height 16
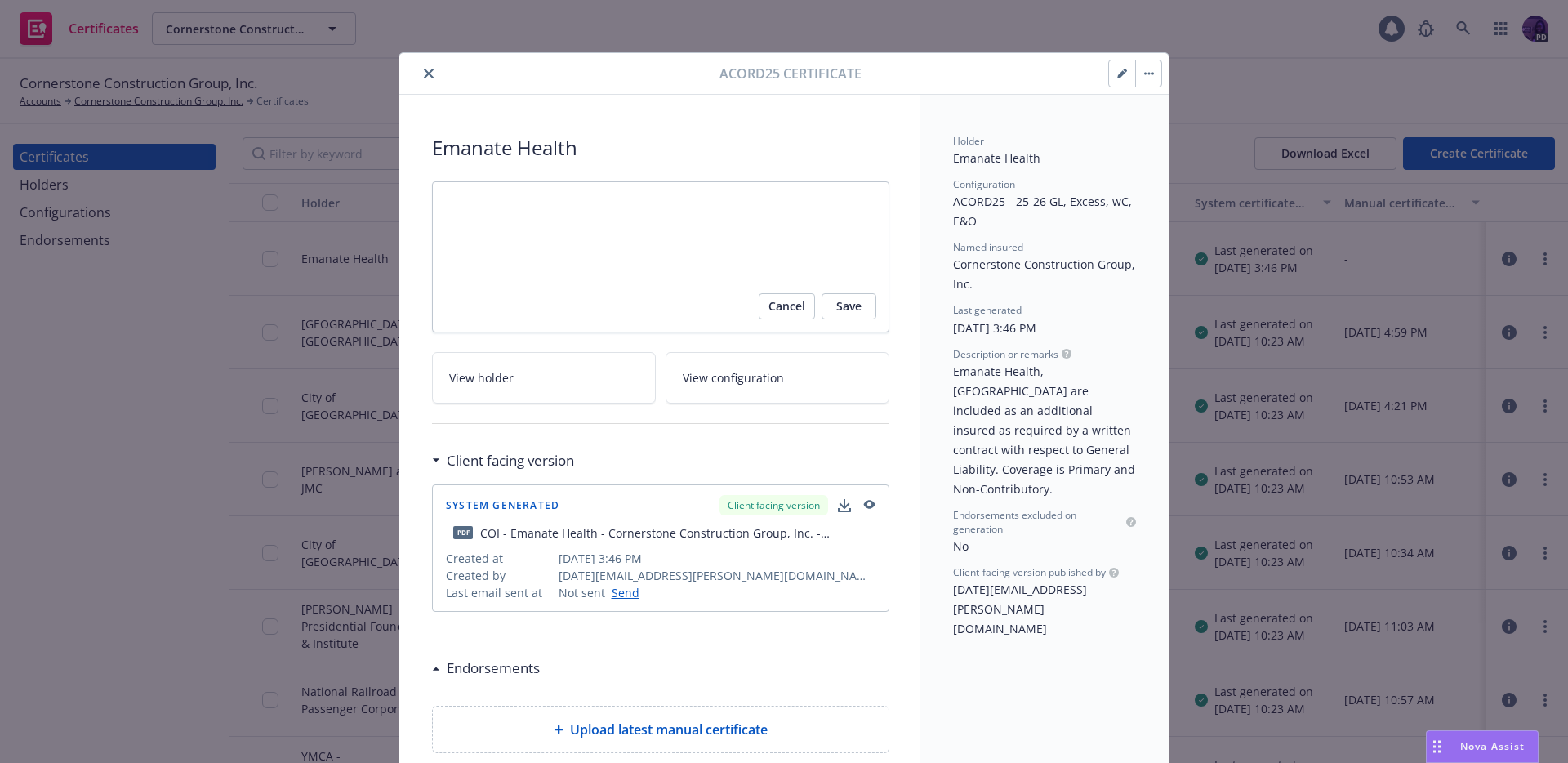
click at [424, 80] on button "close" at bounding box center [429, 73] width 19 height 19
